Goal: Information Seeking & Learning: Learn about a topic

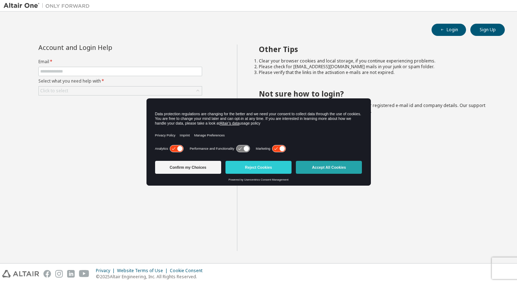
click at [325, 165] on button "Accept All Cookies" at bounding box center [329, 167] width 66 height 13
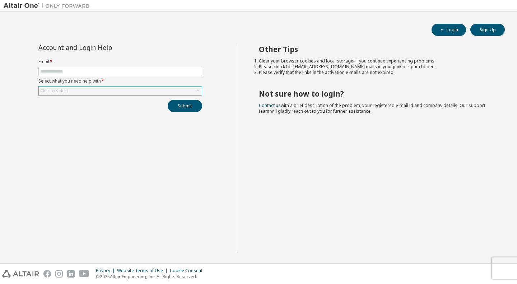
click at [83, 93] on div "Click to select" at bounding box center [120, 90] width 163 height 9
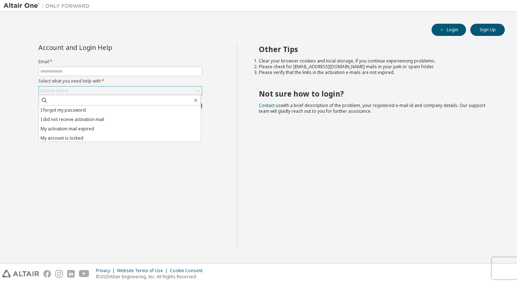
click at [83, 93] on div "Click to select" at bounding box center [120, 90] width 163 height 9
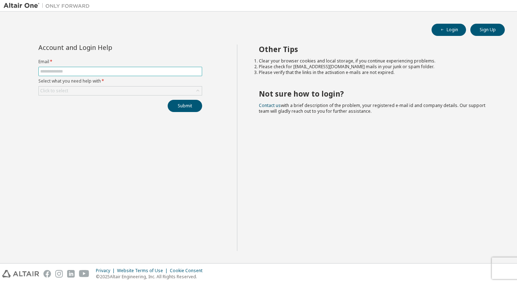
click at [115, 72] on input "text" at bounding box center [120, 72] width 160 height 6
type input "*****"
click at [452, 32] on button "Login" at bounding box center [448, 30] width 34 height 12
click at [111, 71] on input "text" at bounding box center [120, 72] width 160 height 6
type input "**********"
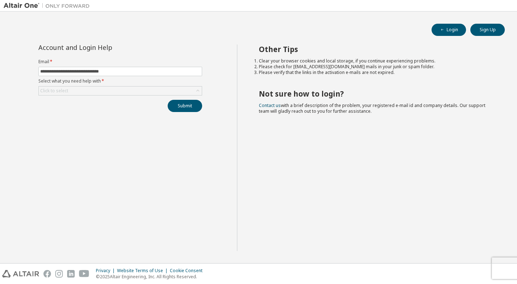
click at [142, 137] on div "**********" at bounding box center [120, 148] width 233 height 206
click at [158, 90] on div "Click to select" at bounding box center [120, 90] width 163 height 9
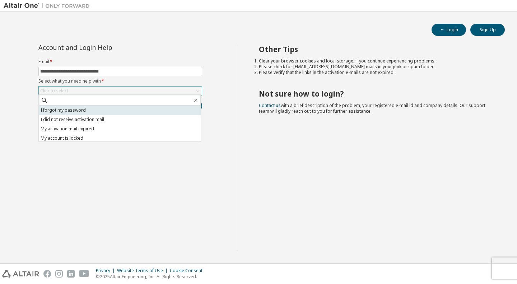
click at [124, 113] on li "I forgot my password" at bounding box center [120, 110] width 162 height 9
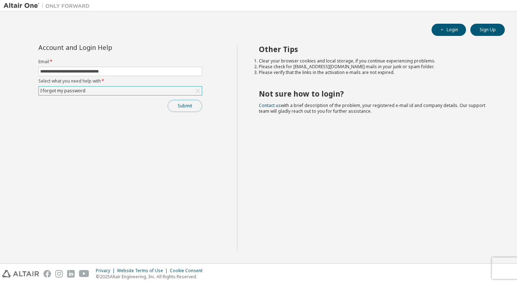
click at [191, 104] on button "Submit" at bounding box center [185, 106] width 34 height 12
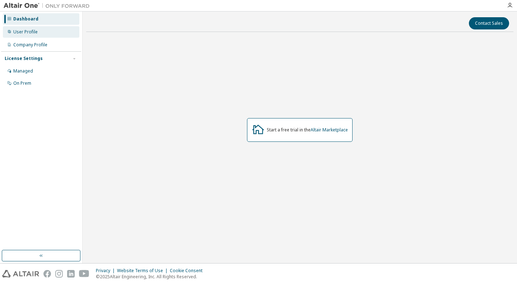
click at [28, 33] on div "User Profile" at bounding box center [25, 32] width 24 height 6
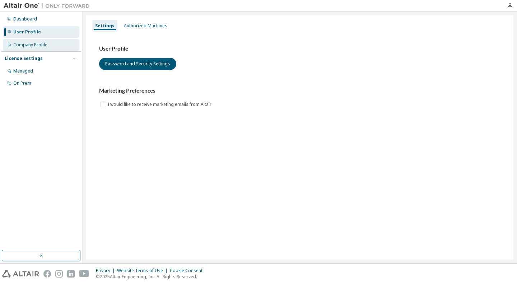
click at [57, 45] on div "Company Profile" at bounding box center [41, 44] width 76 height 11
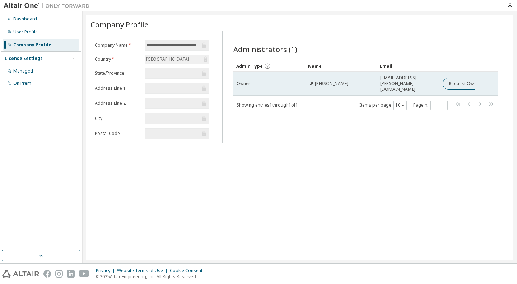
drag, startPoint x: 350, startPoint y: 81, endPoint x: 313, endPoint y: 85, distance: 36.8
click at [313, 85] on td "[PERSON_NAME]" at bounding box center [341, 84] width 72 height 24
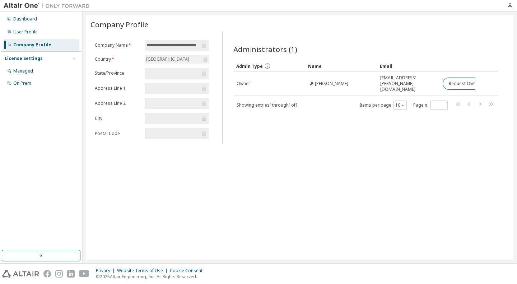
click at [312, 127] on div "Administrators (1) Clear Load Save Save As Field Operator Value Select filter S…" at bounding box center [366, 90] width 282 height 108
click at [47, 37] on div "User Profile" at bounding box center [41, 31] width 76 height 11
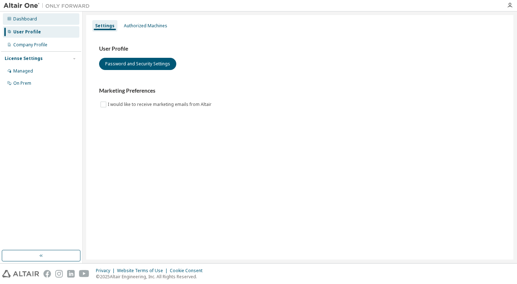
click at [53, 21] on div "Dashboard" at bounding box center [41, 18] width 76 height 11
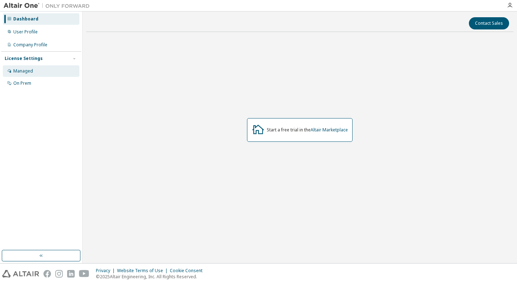
click at [44, 69] on div "Managed" at bounding box center [41, 70] width 76 height 11
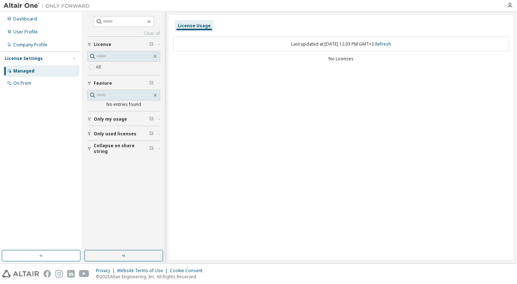
click at [112, 45] on div "License" at bounding box center [126, 45] width 64 height 6
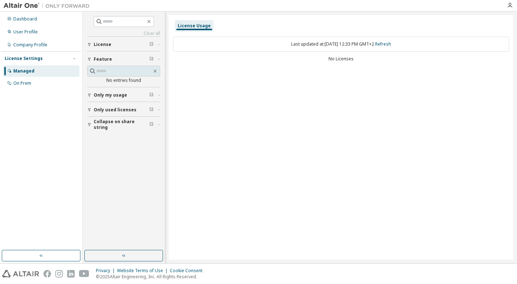
click at [112, 45] on div "License" at bounding box center [126, 45] width 64 height 6
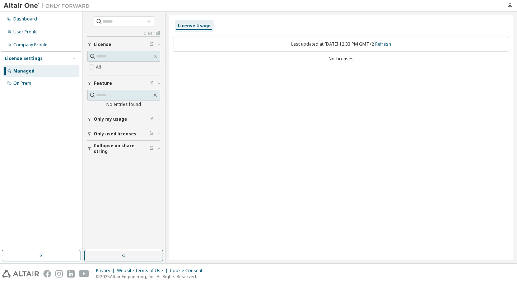
click at [205, 27] on div "License Usage" at bounding box center [194, 26] width 33 height 6
drag, startPoint x: 281, startPoint y: 46, endPoint x: 346, endPoint y: 46, distance: 65.3
click at [346, 46] on div "Last updated at: [DATE] 12:33 PM GMT+2 Refresh" at bounding box center [341, 44] width 336 height 15
click at [359, 43] on div "Last updated at: [DATE] 12:33 PM GMT+2 Refresh" at bounding box center [341, 44] width 336 height 15
click at [47, 85] on div "On Prem" at bounding box center [41, 83] width 76 height 11
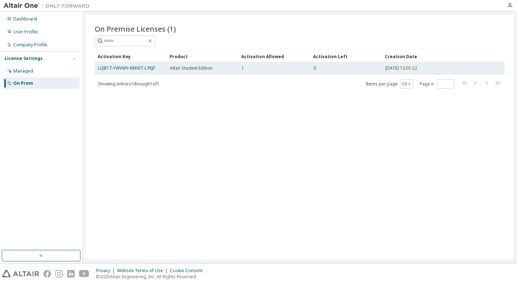
click at [295, 70] on div "1" at bounding box center [274, 68] width 65 height 6
click at [150, 70] on link "LQB17-YWVWY-KMVIT-L7KJF" at bounding box center [126, 68] width 57 height 6
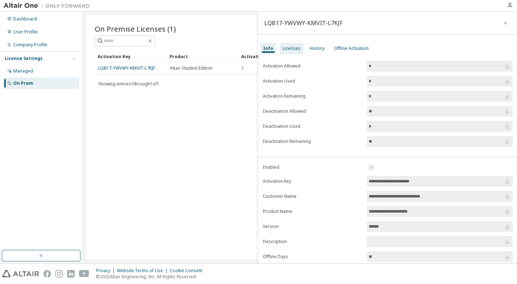
click at [293, 48] on div "Licenses" at bounding box center [291, 49] width 18 height 6
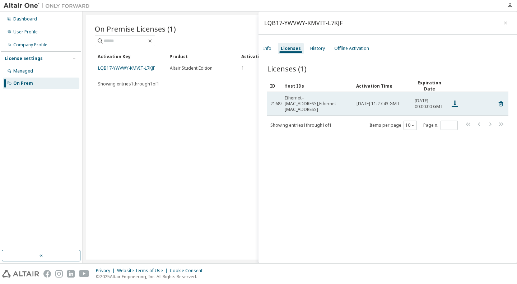
drag, startPoint x: 427, startPoint y: 109, endPoint x: 415, endPoint y: 99, distance: 16.1
click at [415, 99] on span "[DATE] 00:00:00 GMT" at bounding box center [429, 103] width 29 height 11
click at [426, 109] on span "[DATE] 00:00:00 GMT" at bounding box center [429, 103] width 29 height 11
drag, startPoint x: 424, startPoint y: 108, endPoint x: 410, endPoint y: 98, distance: 17.2
click at [410, 98] on tr "21688 Ethernet=[MAC_ADDRESS],Ethernet=[MAC_ADDRESS] [DATE] 11:27:43 GMT [DATE] …" at bounding box center [387, 104] width 241 height 24
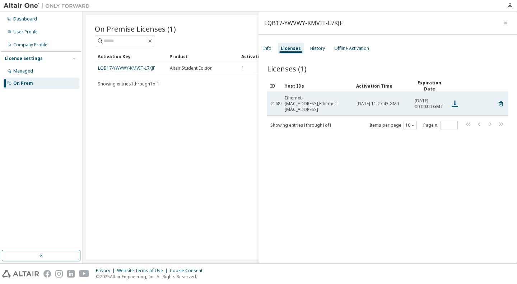
click at [427, 109] on span "[DATE] 00:00:00 GMT" at bounding box center [429, 103] width 29 height 11
drag, startPoint x: 422, startPoint y: 109, endPoint x: 415, endPoint y: 98, distance: 13.7
click at [415, 98] on td "[DATE] 00:00:00 GMT" at bounding box center [429, 104] width 36 height 24
click at [424, 107] on span "[DATE] 00:00:00 GMT" at bounding box center [429, 103] width 29 height 11
click at [383, 103] on span "[DATE] 11:27:43 GMT" at bounding box center [377, 104] width 43 height 6
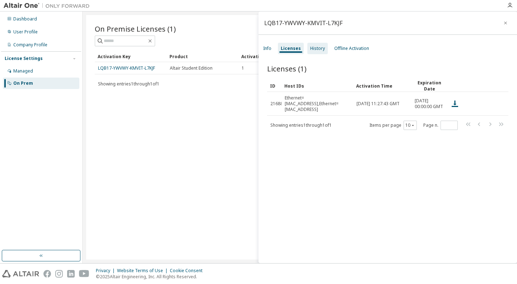
click at [318, 50] on div "History" at bounding box center [317, 49] width 15 height 6
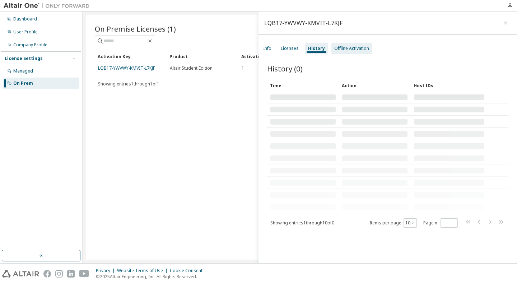
click at [348, 47] on div "Offline Activation" at bounding box center [351, 49] width 35 height 6
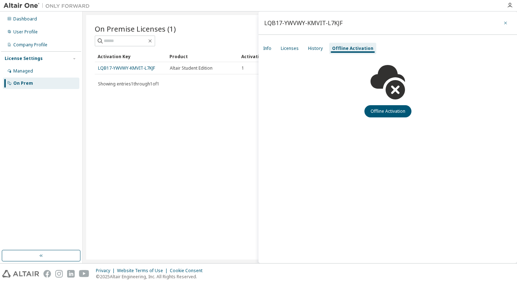
click at [508, 23] on icon "button" at bounding box center [505, 23] width 5 height 6
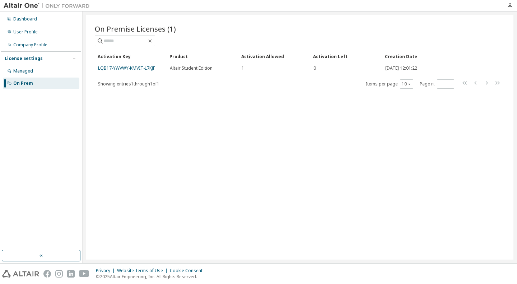
click at [369, 112] on div "On Premise Licenses (1) Clear Load Save Save As Field Operator Value Select fil…" at bounding box center [299, 137] width 427 height 244
click at [34, 3] on img at bounding box center [49, 5] width 90 height 7
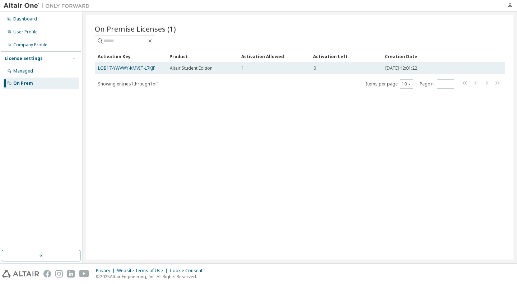
click at [203, 69] on span "Altair Student Edition" at bounding box center [191, 68] width 43 height 6
click at [147, 67] on link "LQB17-YWVWY-KMVIT-L7KJF" at bounding box center [126, 68] width 57 height 6
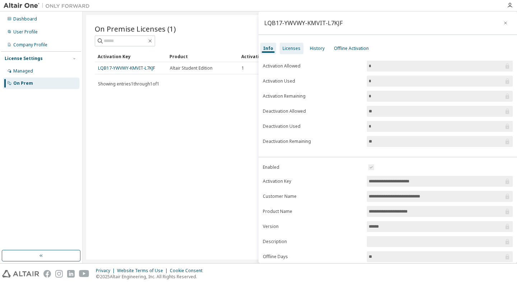
click at [293, 48] on div "Licenses" at bounding box center [291, 49] width 18 height 6
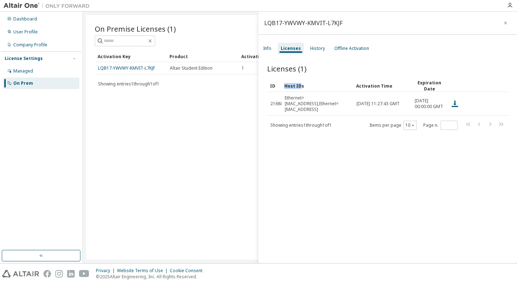
drag, startPoint x: 287, startPoint y: 84, endPoint x: 277, endPoint y: 82, distance: 10.6
click at [278, 83] on tr "ID Host IDs Activation Time Expiration Date" at bounding box center [387, 86] width 241 height 12
click at [299, 70] on span "Licenses (1)" at bounding box center [286, 69] width 39 height 10
click at [319, 50] on div "History" at bounding box center [317, 49] width 15 height 6
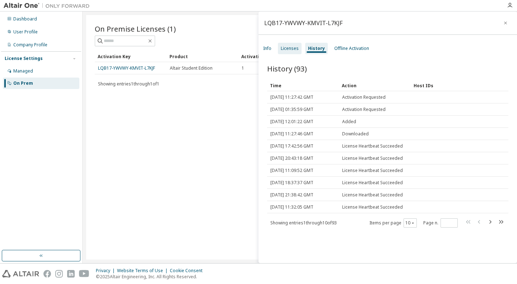
click at [291, 51] on div "Licenses" at bounding box center [290, 48] width 24 height 11
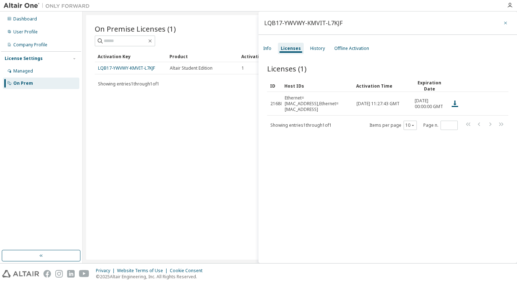
click at [506, 21] on button "button" at bounding box center [505, 22] width 11 height 11
